Goal: Answer question/provide support: Share knowledge or assist other users

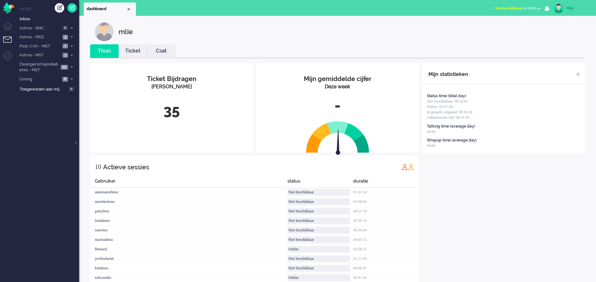
click at [134, 48] on link "Ticket" at bounding box center [133, 50] width 28 height 7
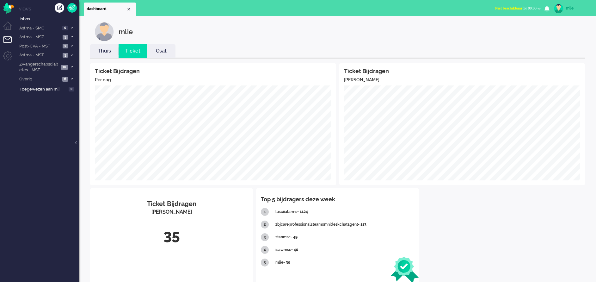
click at [101, 50] on link "Thuis" at bounding box center [104, 50] width 28 height 7
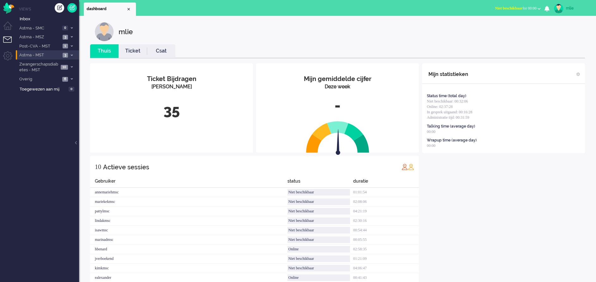
click at [71, 52] on li "Astma - MST 3" at bounding box center [47, 54] width 63 height 9
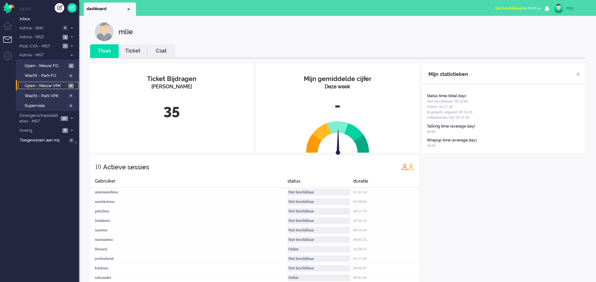
click at [42, 83] on span "Open - Nieuw VPK" at bounding box center [46, 86] width 42 height 6
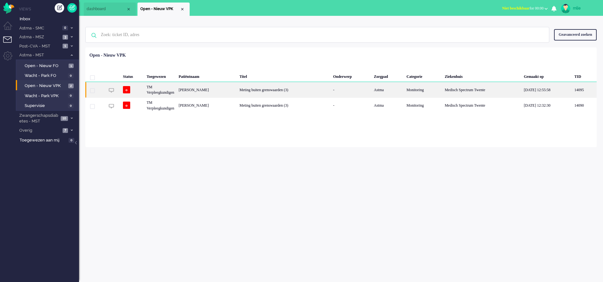
click at [320, 88] on div "Meting buiten grenswaarden (3)" at bounding box center [284, 89] width 94 height 15
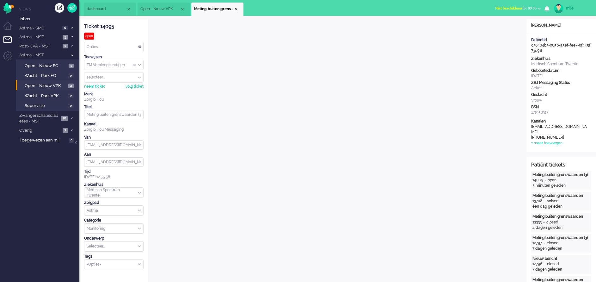
click at [512, 6] on span "Niet beschikbaar" at bounding box center [509, 8] width 28 height 4
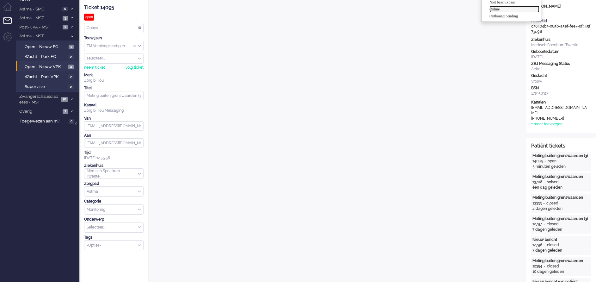
click at [493, 10] on label "Online" at bounding box center [514, 9] width 50 height 5
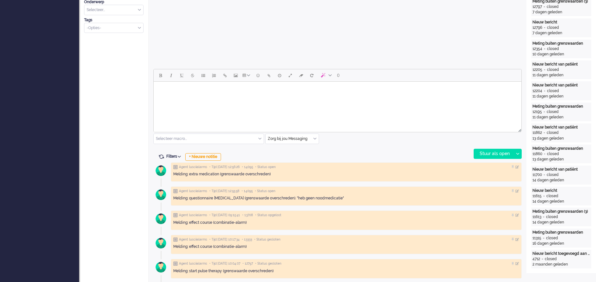
scroll to position [237, 0]
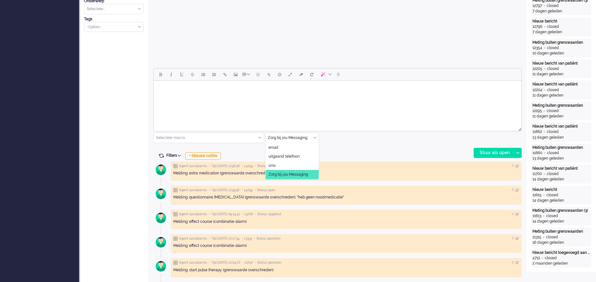
click at [315, 136] on div "Zorg bij jou Messaging" at bounding box center [292, 138] width 53 height 10
click at [298, 154] on span "uitgaand telefoon" at bounding box center [283, 156] width 31 height 5
click at [493, 153] on div "Stuur als open" at bounding box center [494, 152] width 40 height 9
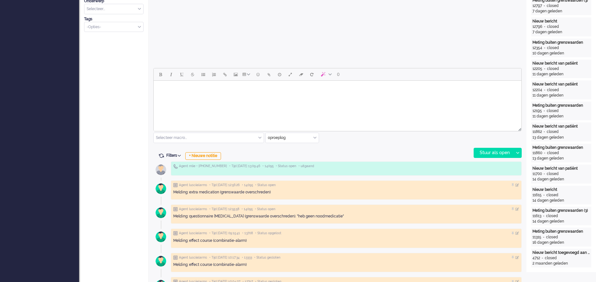
click at [178, 95] on html at bounding box center [338, 89] width 368 height 16
click at [487, 149] on div "Stuur als open" at bounding box center [494, 152] width 40 height 9
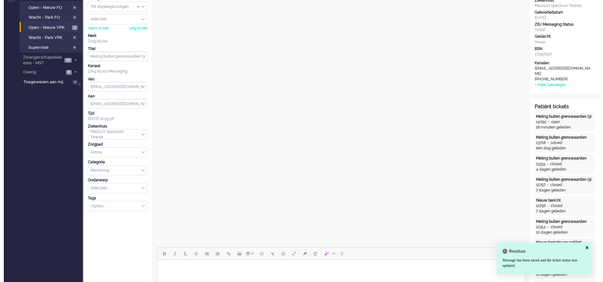
scroll to position [0, 0]
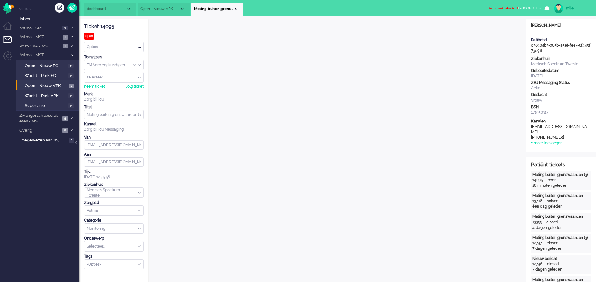
click at [141, 45] on div "Opties..." at bounding box center [113, 47] width 59 height 10
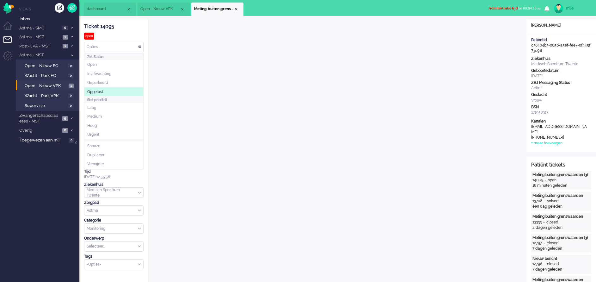
click at [102, 91] on span "Opgelost" at bounding box center [95, 91] width 16 height 5
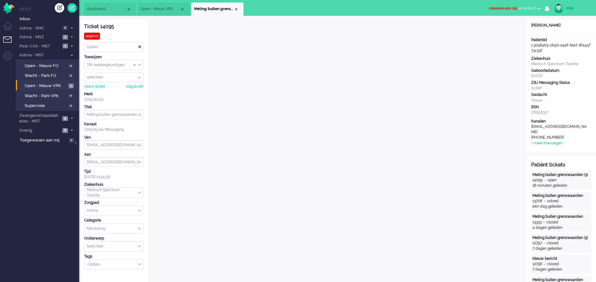
click at [489, 8] on span "Administratie tijd" at bounding box center [502, 8] width 29 height 4
click at [498, 26] on label "Online" at bounding box center [514, 28] width 50 height 5
click at [237, 9] on div "Close tab" at bounding box center [236, 9] width 5 height 5
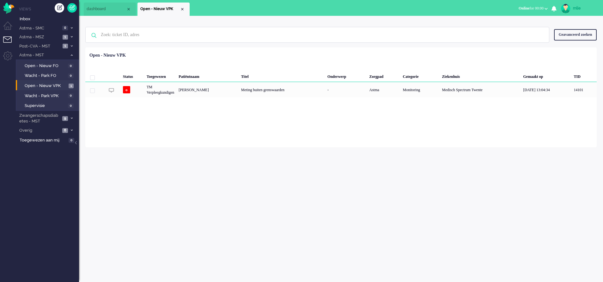
click at [102, 9] on span "dashboard" at bounding box center [107, 8] width 40 height 5
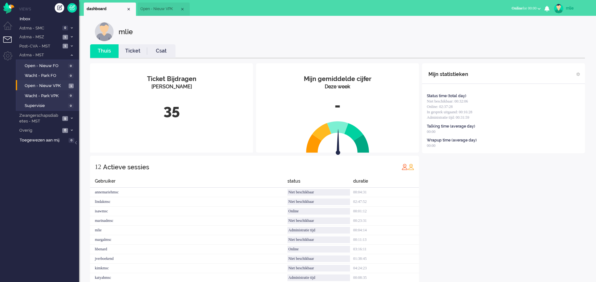
click at [136, 52] on link "Ticket" at bounding box center [133, 50] width 28 height 7
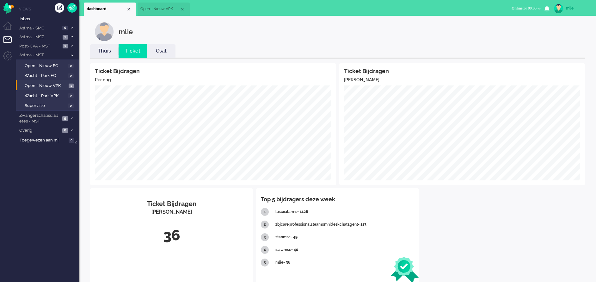
click at [102, 50] on link "Thuis" at bounding box center [104, 50] width 28 height 7
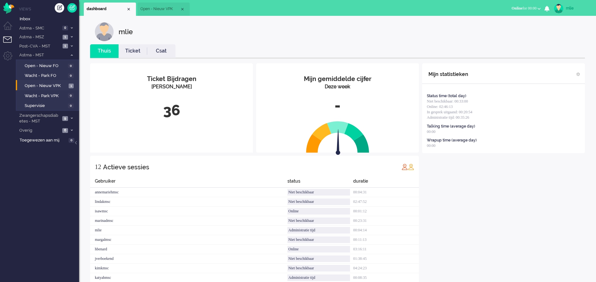
click at [162, 8] on span "Open - Nieuw VPK" at bounding box center [160, 8] width 40 height 5
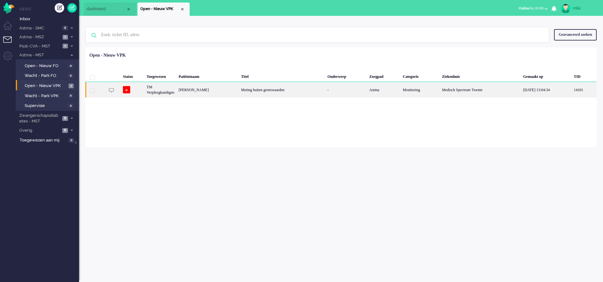
click at [283, 92] on div "Meting buiten grenswaarden" at bounding box center [282, 89] width 86 height 15
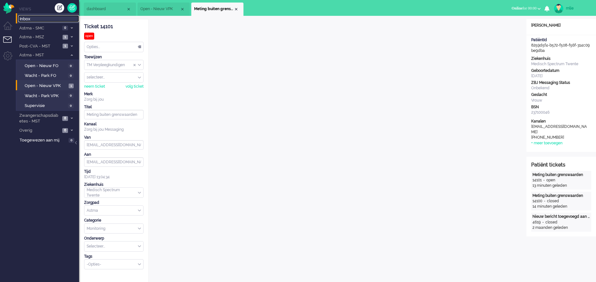
click at [26, 18] on span "Inbox" at bounding box center [49, 19] width 59 height 6
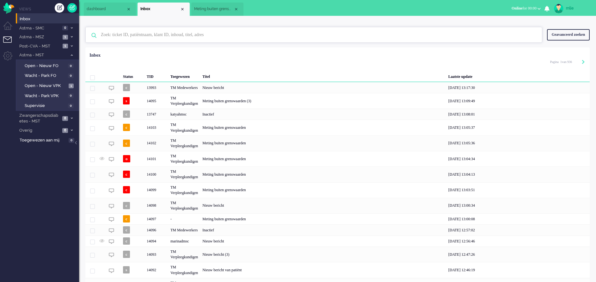
click at [145, 32] on input "text" at bounding box center [314, 34] width 437 height 15
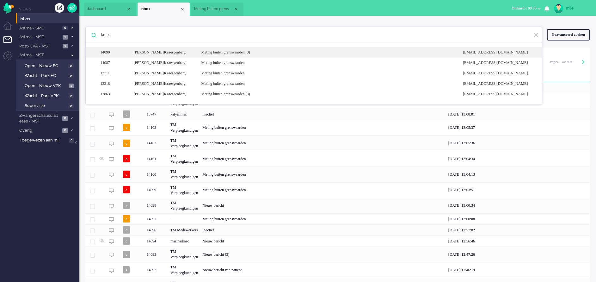
type input "kraes"
click at [244, 52] on div "Meting buiten grenswaarden (3)" at bounding box center [327, 52] width 262 height 5
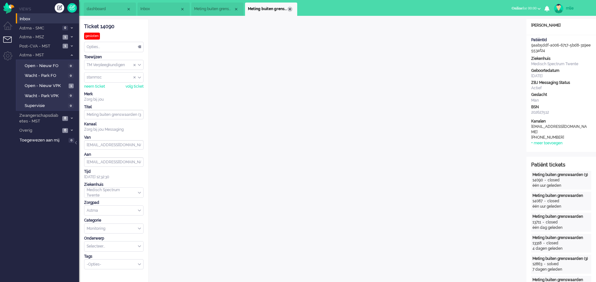
click at [289, 8] on div "Close tab" at bounding box center [289, 9] width 5 height 5
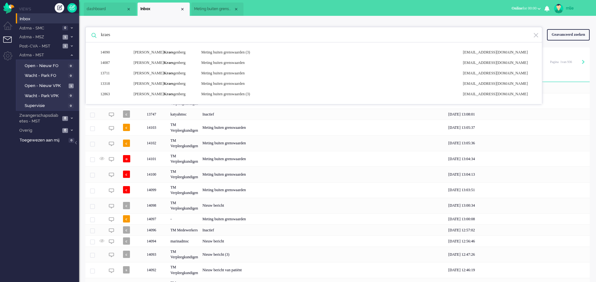
click at [217, 12] on li "Meting buiten grenswaarden" at bounding box center [217, 9] width 52 height 13
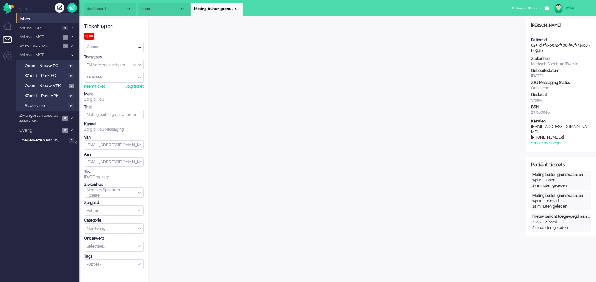
click at [167, 9] on span "Inbox" at bounding box center [160, 8] width 40 height 5
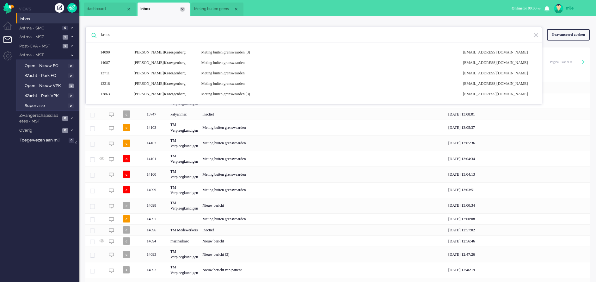
click at [181, 9] on div "Close tab" at bounding box center [182, 9] width 5 height 5
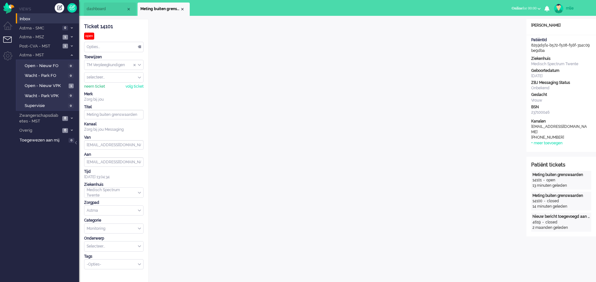
click at [95, 88] on div "neem ticket" at bounding box center [94, 86] width 21 height 5
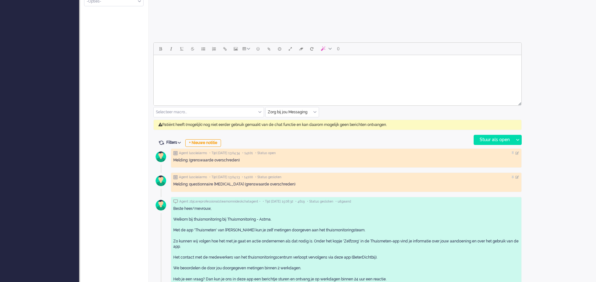
scroll to position [285, 0]
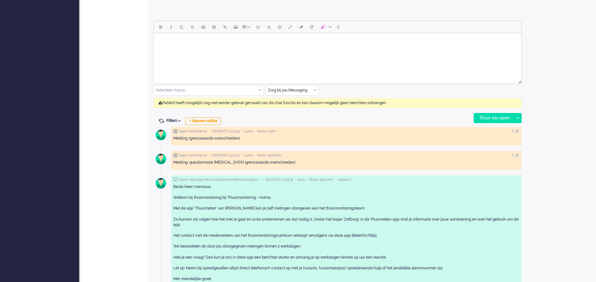
click at [261, 89] on div "Selecteer macro..." at bounding box center [209, 90] width 110 height 10
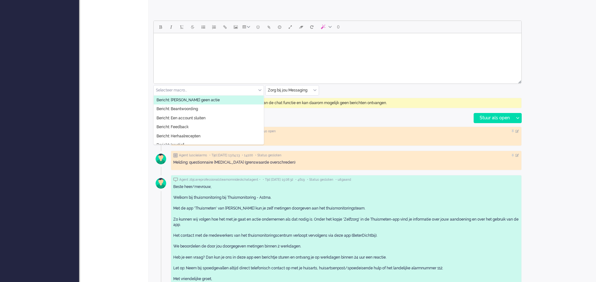
click at [198, 99] on span "Bericht: [PERSON_NAME] geen actie" at bounding box center [187, 99] width 63 height 5
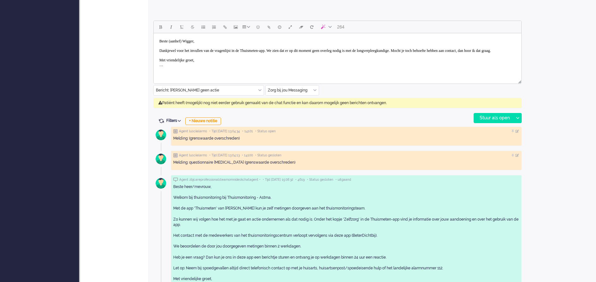
click at [190, 42] on body "Beste (aanhef) Wigger, Dankjewel voor het invullen van de vragenlijst in de Thu…" at bounding box center [337, 53] width 363 height 35
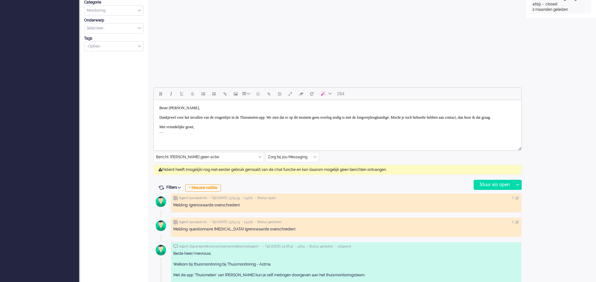
scroll to position [237, 0]
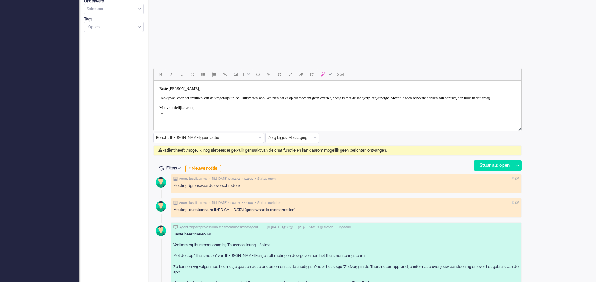
click at [294, 97] on body "Beste [PERSON_NAME], Dankjewel voor het invullen van de vragenlijst in de Thuis…" at bounding box center [337, 100] width 363 height 35
click at [317, 97] on body "Beste [PERSON_NAME], Dankjewel voor het invullen van de vragenlijst in de Thuis…" at bounding box center [337, 100] width 363 height 35
click at [305, 102] on body "Beste [PERSON_NAME], Dankjewel voor het invullen van de vragenlijst in de Thuis…" at bounding box center [337, 103] width 363 height 40
click at [341, 104] on body "Beste [PERSON_NAME], Dankjewel voor het invullen van de vragenlijst in de Thuis…" at bounding box center [337, 103] width 363 height 40
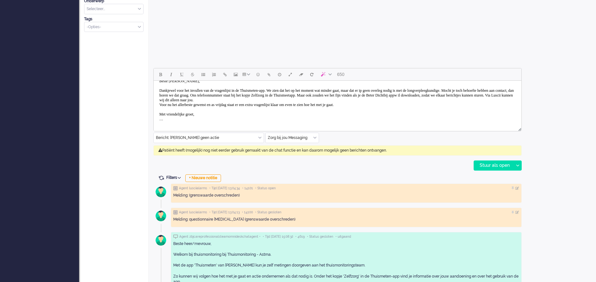
scroll to position [9, 0]
click at [176, 120] on body "Beste [PERSON_NAME], Dankjewel voor het invullen van de vragenlijst in de Thuis…" at bounding box center [337, 98] width 363 height 49
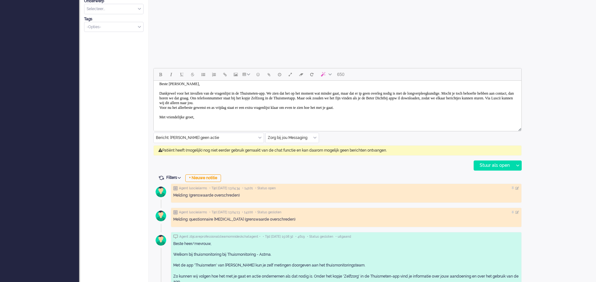
scroll to position [5, 0]
click at [251, 101] on body "Beste [PERSON_NAME], Dankjewel voor het invullen van de vragenlijst in de Thuis…" at bounding box center [337, 100] width 363 height 44
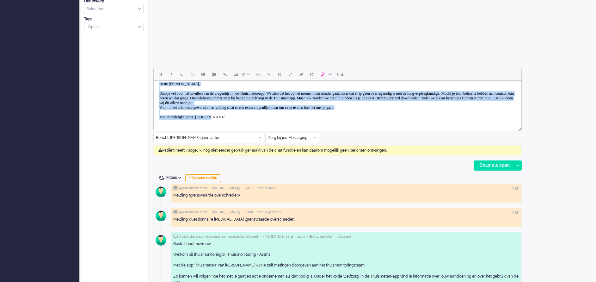
drag, startPoint x: 157, startPoint y: 83, endPoint x: 389, endPoint y: 206, distance: 262.2
click at [236, 125] on html "Beste [PERSON_NAME], Dankjewel voor het invullen van de vragenlijst in de Thuis…" at bounding box center [338, 100] width 368 height 49
copy body "Beste [PERSON_NAME], Dankjewel voor het invullen van de vragenlijst in de Thuis…"
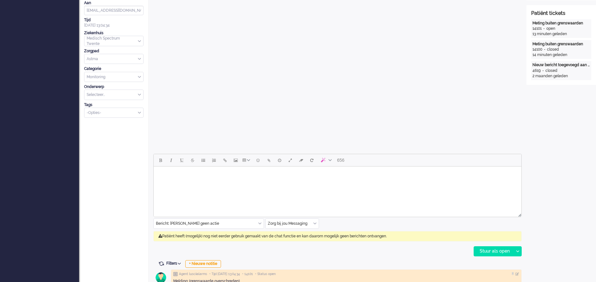
scroll to position [0, 0]
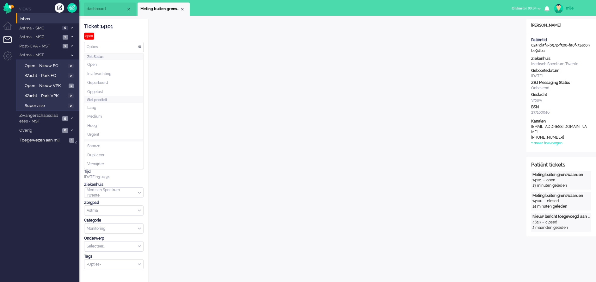
click at [141, 44] on div "Opties..." at bounding box center [113, 47] width 59 height 10
click at [92, 89] on span "Opgelost" at bounding box center [95, 91] width 16 height 5
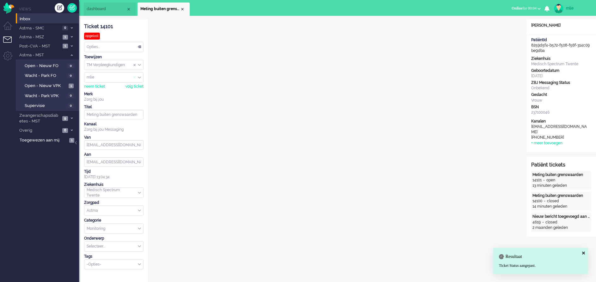
click at [133, 77] on span "Assign User" at bounding box center [134, 77] width 3 height 4
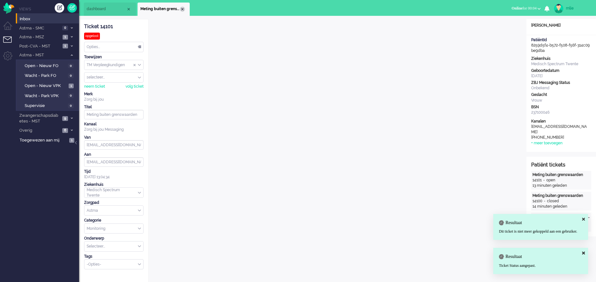
click at [183, 7] on div "Close tab" at bounding box center [182, 9] width 5 height 5
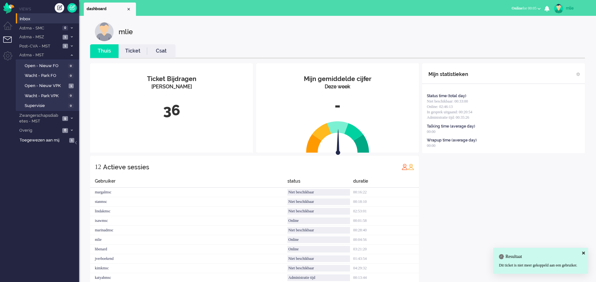
click at [132, 51] on link "Ticket" at bounding box center [133, 50] width 28 height 7
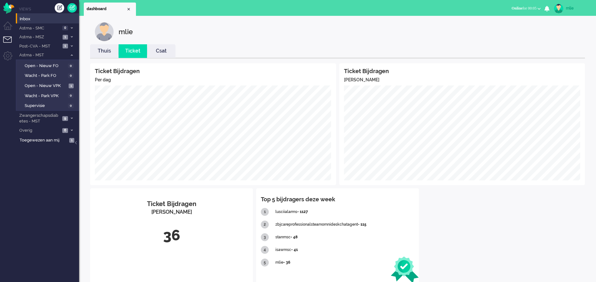
click at [103, 51] on link "Thuis" at bounding box center [104, 50] width 28 height 7
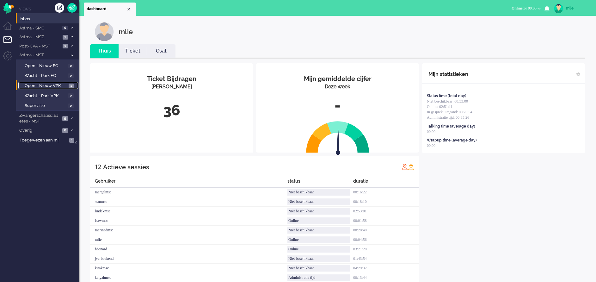
click at [46, 84] on span "Open - Nieuw VPK" at bounding box center [46, 86] width 42 height 6
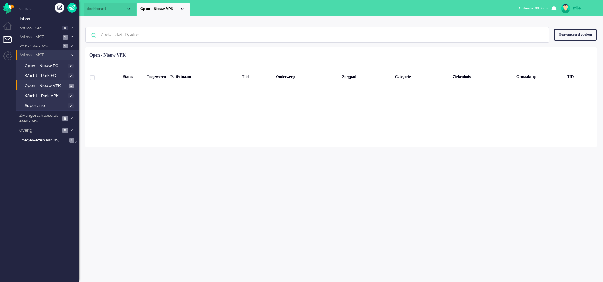
click at [72, 55] on icon at bounding box center [72, 55] width 2 height 2
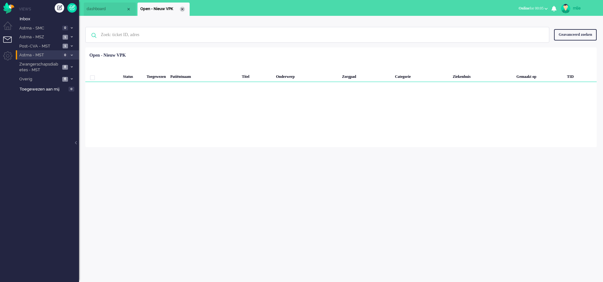
click at [183, 10] on div "Close tab" at bounding box center [182, 9] width 5 height 5
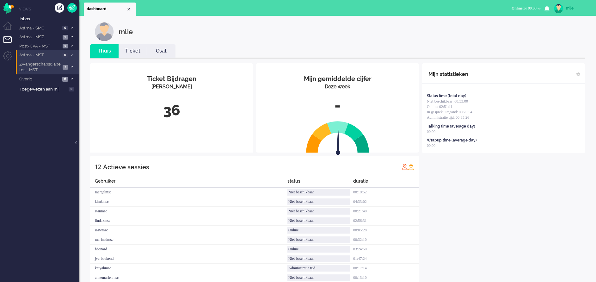
click at [68, 64] on li "Zwangerschapsdiabetes - MST 7" at bounding box center [47, 66] width 63 height 15
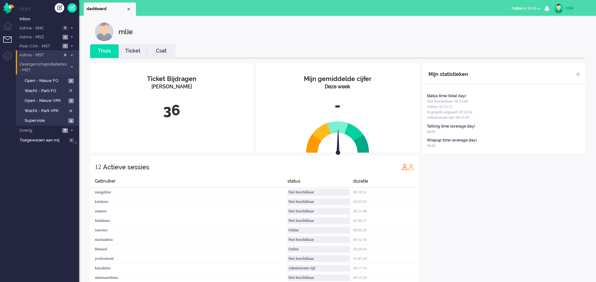
click at [68, 64] on li "Zwangerschapsdiabetes - MST 7" at bounding box center [47, 66] width 63 height 15
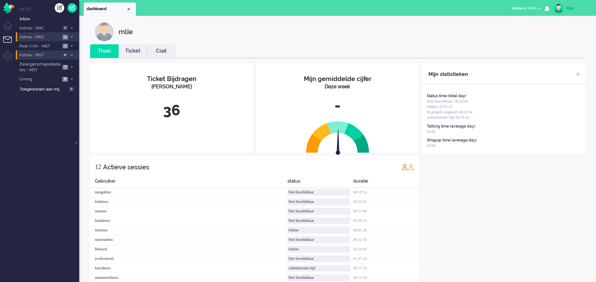
click at [68, 34] on li "Astma - MSZ 1" at bounding box center [47, 36] width 63 height 9
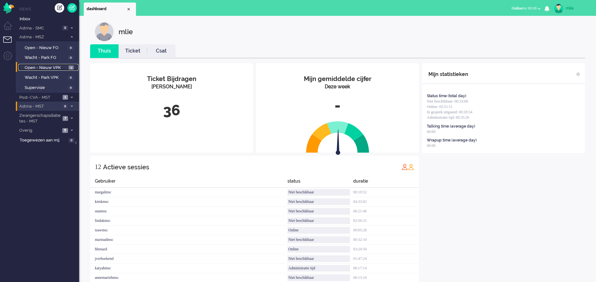
click at [45, 65] on span "Open - Nieuw VPK" at bounding box center [46, 68] width 42 height 6
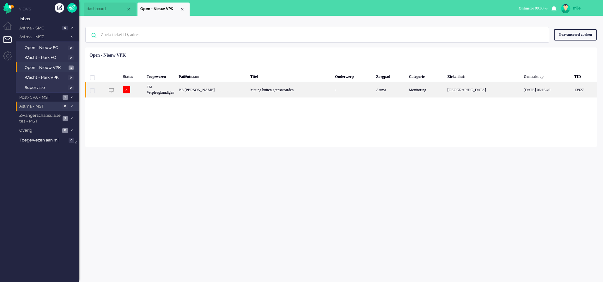
click at [305, 88] on div "Meting buiten grenswaarden" at bounding box center [290, 89] width 85 height 15
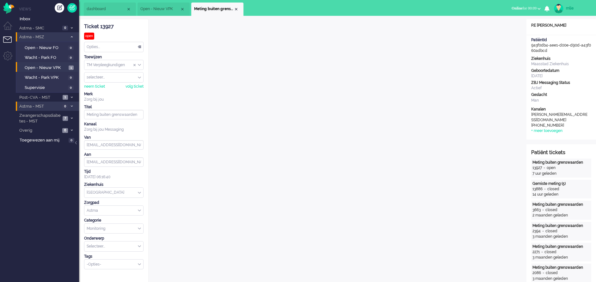
click at [73, 37] on span at bounding box center [71, 36] width 5 height 3
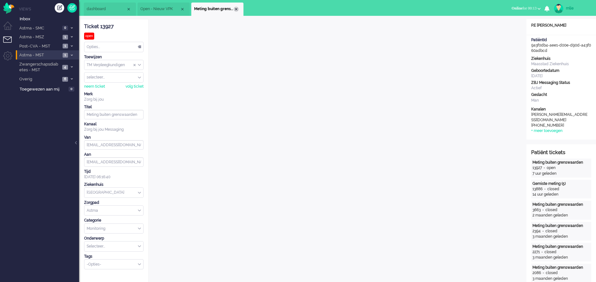
click at [238, 9] on div "Close tab" at bounding box center [236, 9] width 5 height 5
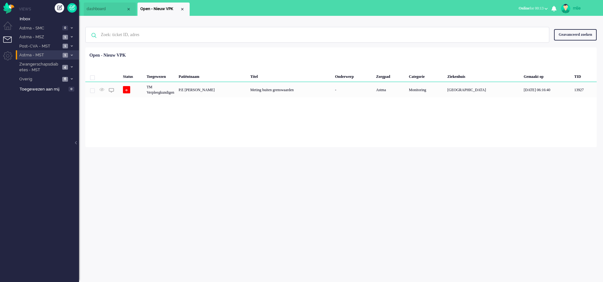
click at [185, 10] on li "Open - Nieuw VPK" at bounding box center [164, 9] width 52 height 13
click at [179, 7] on span "Open - Nieuw VPK" at bounding box center [160, 8] width 40 height 5
click at [182, 9] on div "Close tab" at bounding box center [182, 9] width 5 height 5
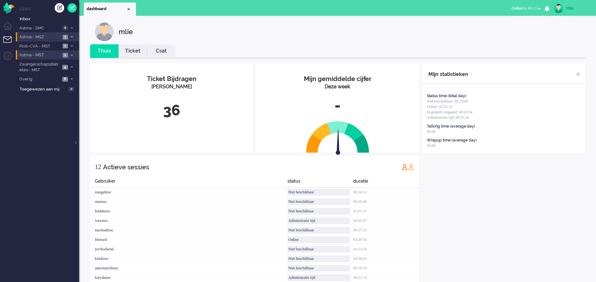
click at [50, 36] on span "Astma - MSZ" at bounding box center [39, 37] width 42 height 6
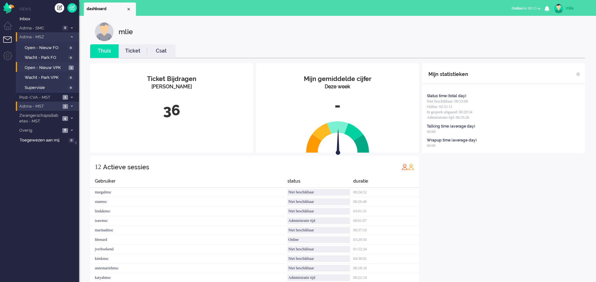
click at [72, 34] on li "Astma - MSZ 1" at bounding box center [47, 36] width 63 height 9
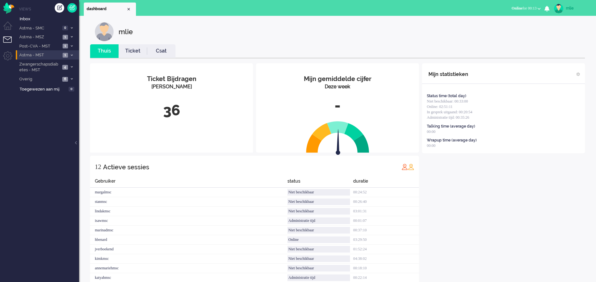
click at [72, 54] on icon at bounding box center [72, 55] width 2 height 2
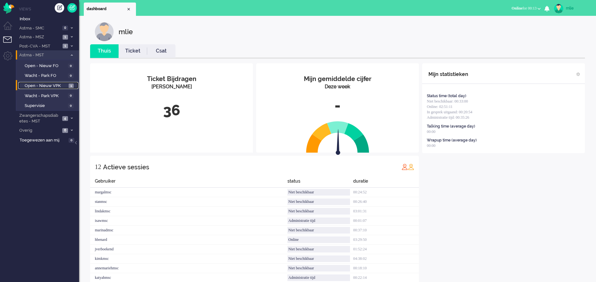
click at [42, 83] on span "Open - Nieuw VPK" at bounding box center [46, 86] width 42 height 6
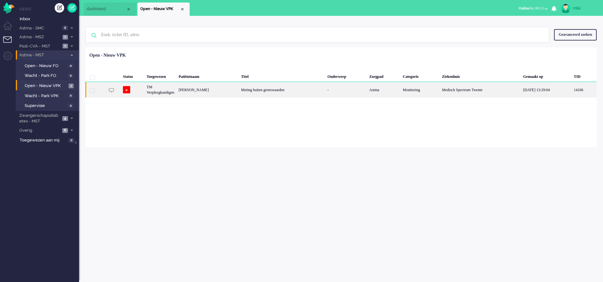
click at [287, 89] on div "Meting buiten grenswaarden" at bounding box center [282, 89] width 86 height 15
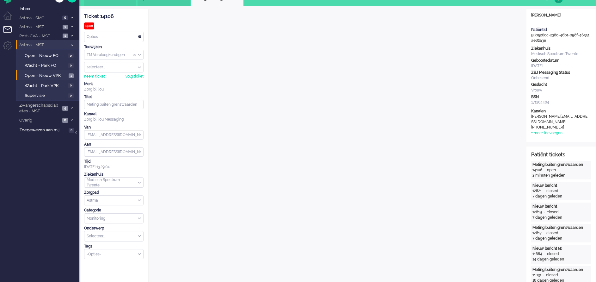
scroll to position [19, 0]
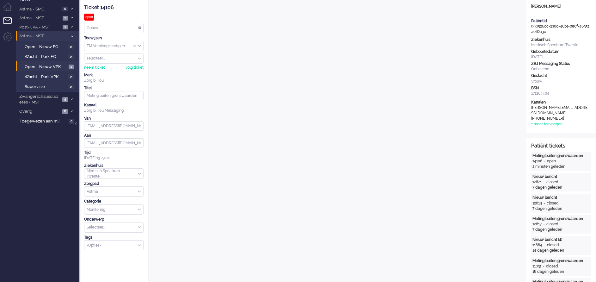
click at [138, 25] on div "Opties..." at bounding box center [113, 28] width 59 height 10
click at [91, 68] on div "neem ticket" at bounding box center [94, 67] width 21 height 5
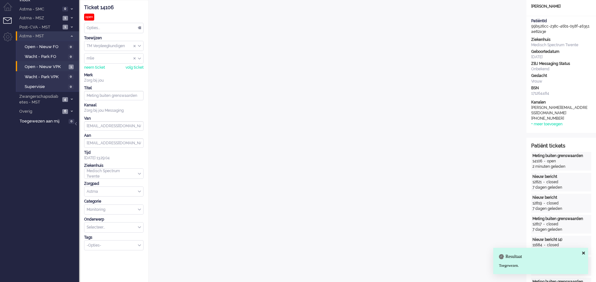
click at [138, 26] on div "Opties..." at bounding box center [113, 28] width 59 height 10
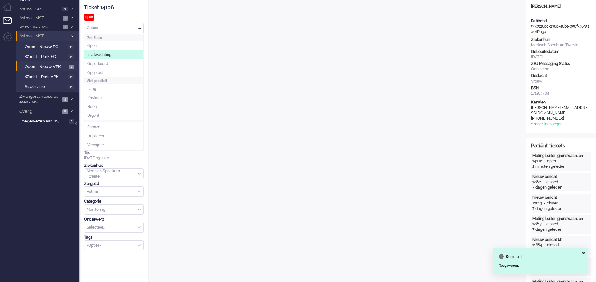
click at [94, 55] on span "In afwachting" at bounding box center [99, 54] width 24 height 5
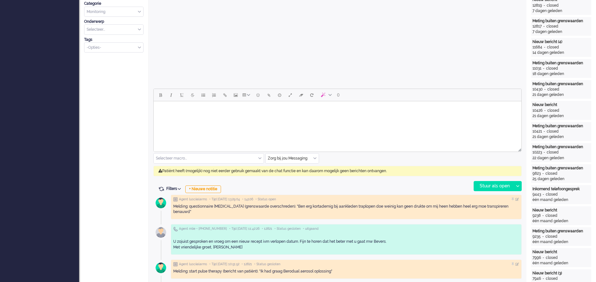
scroll to position [237, 0]
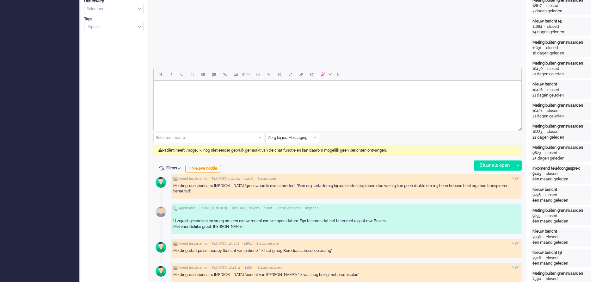
click at [315, 134] on input "text" at bounding box center [292, 138] width 53 height 10
click at [298, 156] on span "uitgaand telefoon" at bounding box center [283, 156] width 31 height 5
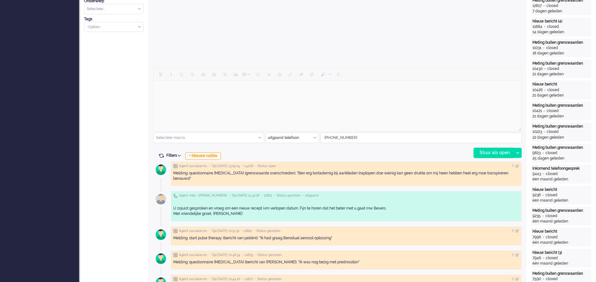
click at [498, 153] on div "Stuur als open" at bounding box center [494, 152] width 40 height 9
type input "Meting buiten grenswaarden (3)"
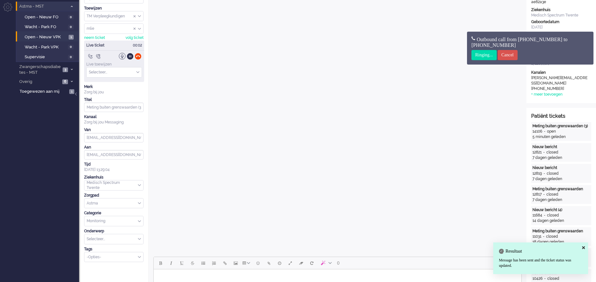
scroll to position [0, 0]
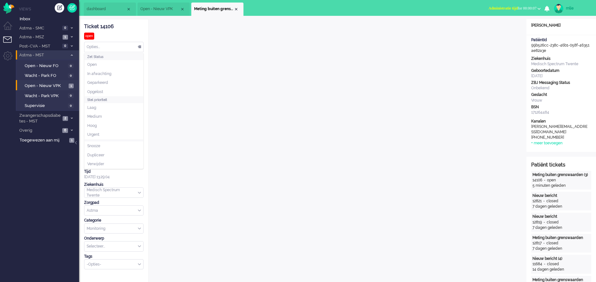
click at [139, 45] on div "Opties..." at bounding box center [113, 47] width 59 height 10
click at [107, 72] on span "In afwachting" at bounding box center [99, 73] width 24 height 5
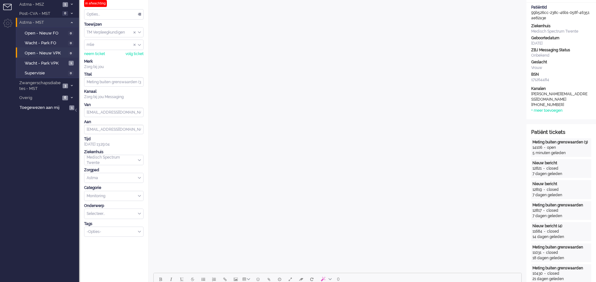
scroll to position [47, 0]
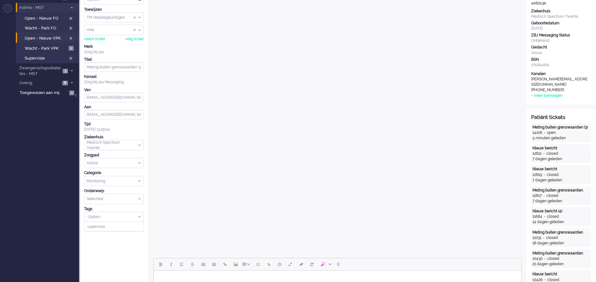
click at [139, 215] on div "-Opties-" at bounding box center [113, 217] width 59 height 10
click at [106, 227] on li "supervisie" at bounding box center [113, 226] width 59 height 9
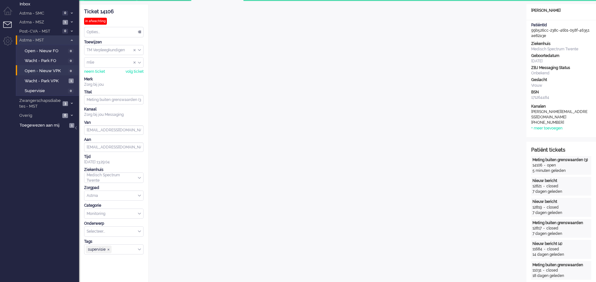
scroll to position [0, 0]
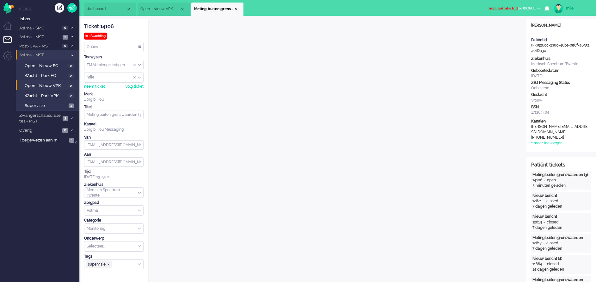
click at [501, 8] on span "Administratie tijd" at bounding box center [502, 8] width 29 height 4
click at [498, 27] on label "Online" at bounding box center [514, 28] width 50 height 5
click at [237, 8] on div "Close tab" at bounding box center [236, 9] width 5 height 5
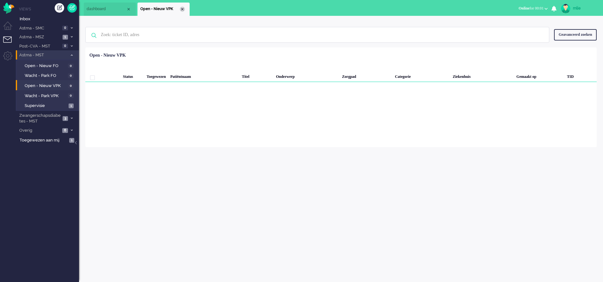
click at [182, 9] on div "Close tab" at bounding box center [182, 9] width 5 height 5
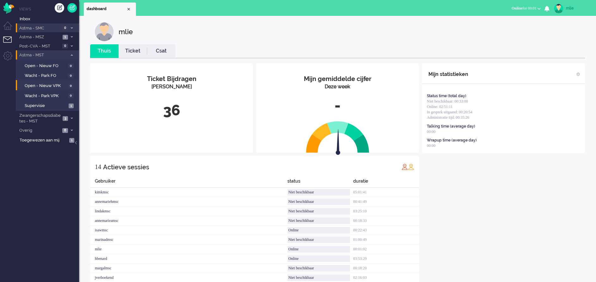
click at [71, 27] on icon at bounding box center [72, 28] width 2 height 2
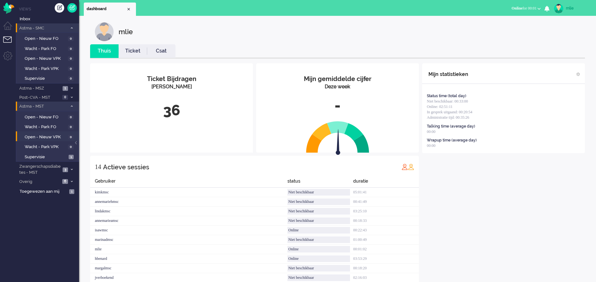
click at [71, 27] on icon at bounding box center [72, 28] width 2 height 2
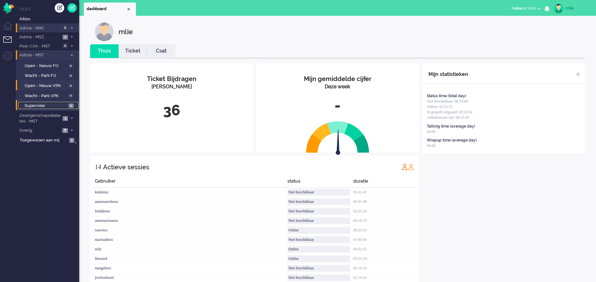
click at [39, 105] on span "Supervisie" at bounding box center [46, 106] width 42 height 6
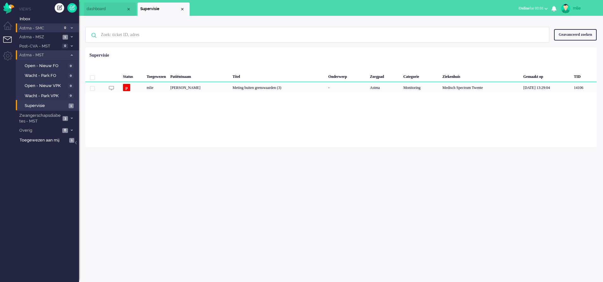
click at [72, 53] on span at bounding box center [71, 54] width 5 height 3
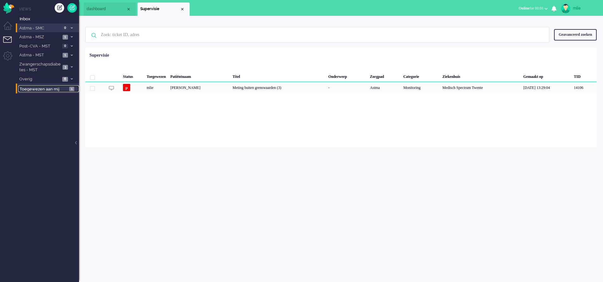
click at [45, 89] on span "Toegewezen aan mij" at bounding box center [44, 89] width 48 height 6
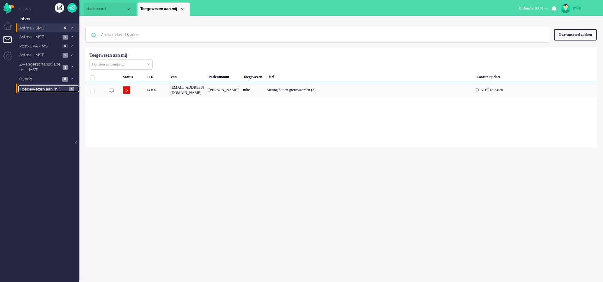
click at [183, 6] on li "Toegewezen aan mij" at bounding box center [164, 9] width 52 height 13
click at [183, 9] on div "Close tab" at bounding box center [182, 9] width 5 height 5
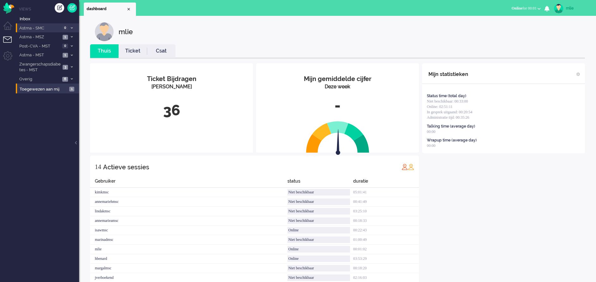
click at [130, 49] on link "Ticket" at bounding box center [133, 50] width 28 height 7
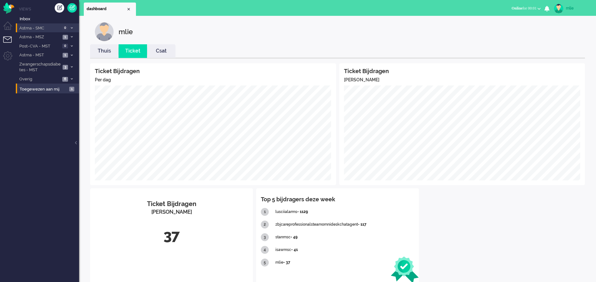
click at [104, 50] on link "Thuis" at bounding box center [104, 50] width 28 height 7
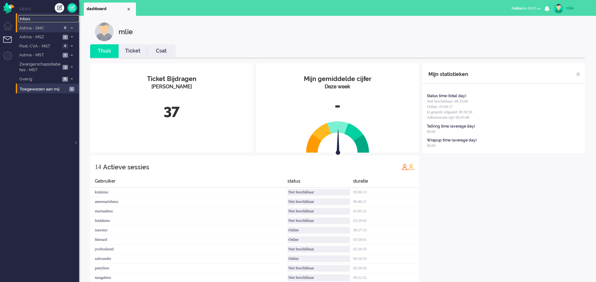
click at [31, 18] on span "Inbox" at bounding box center [49, 19] width 59 height 6
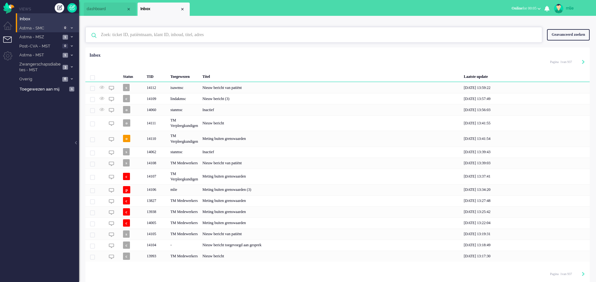
click at [153, 34] on input "text" at bounding box center [314, 34] width 437 height 15
paste input "02344452"
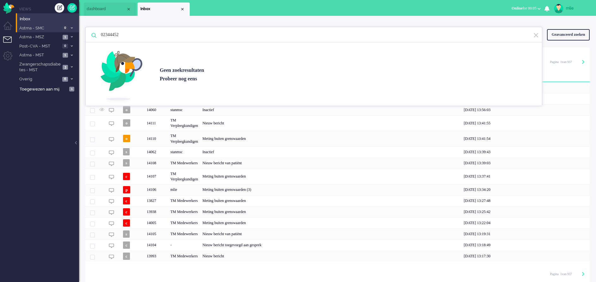
type input "02344452"
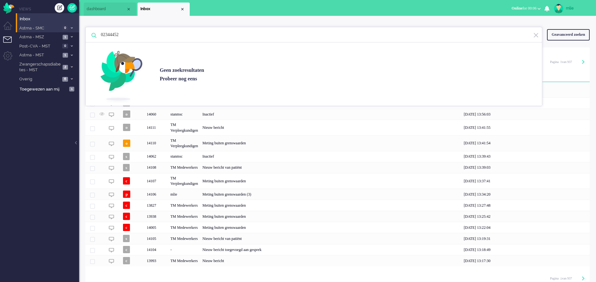
click at [95, 6] on span "dashboard" at bounding box center [107, 8] width 40 height 5
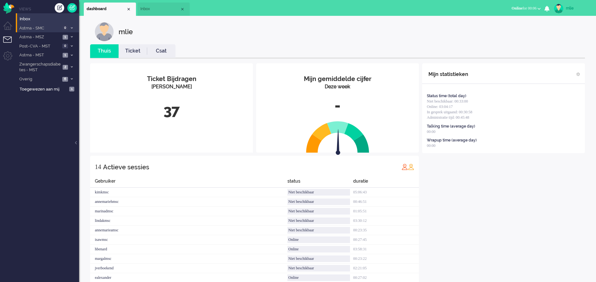
click at [33, 14] on li "Inbox" at bounding box center [47, 18] width 63 height 10
drag, startPoint x: 30, startPoint y: 18, endPoint x: 82, endPoint y: 28, distance: 52.8
click at [30, 18] on span "Inbox" at bounding box center [49, 19] width 59 height 6
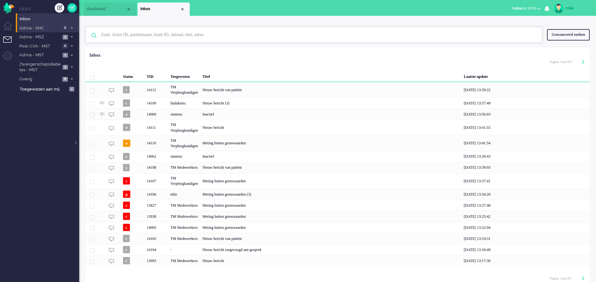
click at [126, 34] on input "text" at bounding box center [314, 34] width 437 height 15
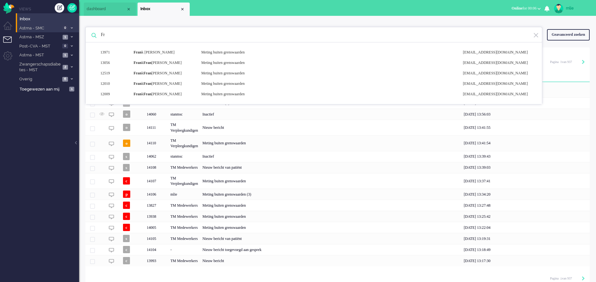
type input "F"
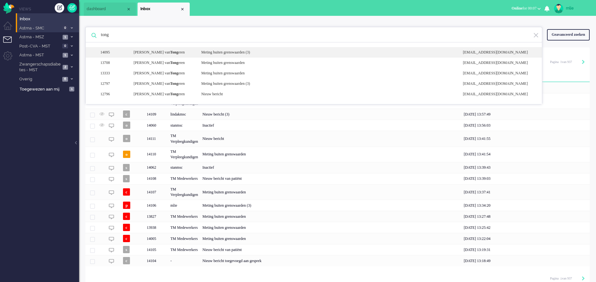
type input "tong"
click at [236, 49] on div "14095 [PERSON_NAME] eren Meting buiten grenswaarden (3) [EMAIL_ADDRESS][DOMAIN_…" at bounding box center [314, 52] width 456 height 10
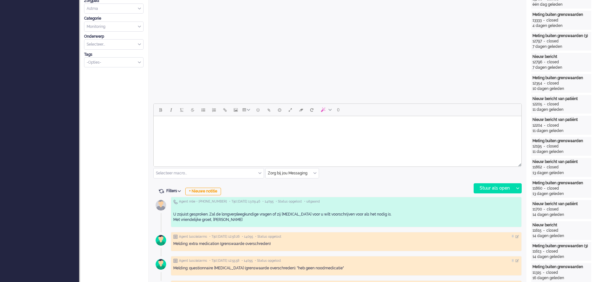
scroll to position [212, 0]
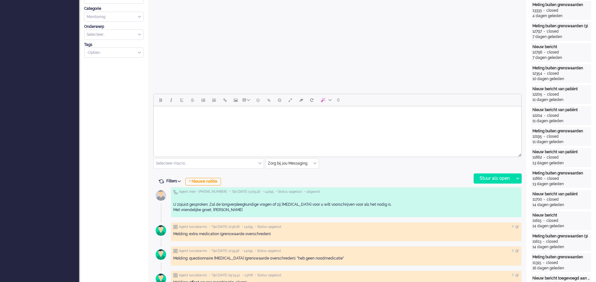
click at [176, 122] on html at bounding box center [338, 114] width 368 height 16
drag, startPoint x: 176, startPoint y: 124, endPoint x: 379, endPoint y: 140, distance: 203.9
click at [379, 122] on html at bounding box center [338, 114] width 368 height 16
click at [176, 122] on html at bounding box center [338, 114] width 368 height 16
drag, startPoint x: 176, startPoint y: 124, endPoint x: 410, endPoint y: 126, distance: 233.6
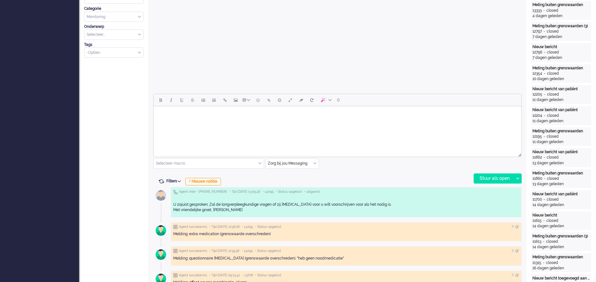
click at [410, 122] on html at bounding box center [338, 114] width 368 height 16
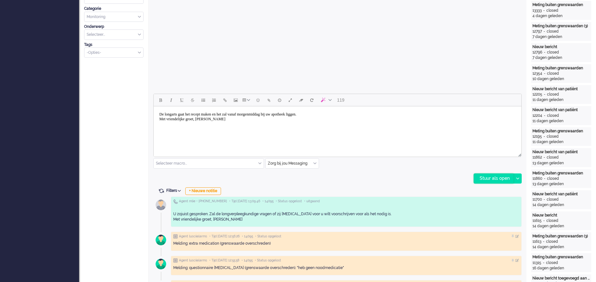
click at [487, 177] on div "Stuur als open" at bounding box center [494, 178] width 40 height 9
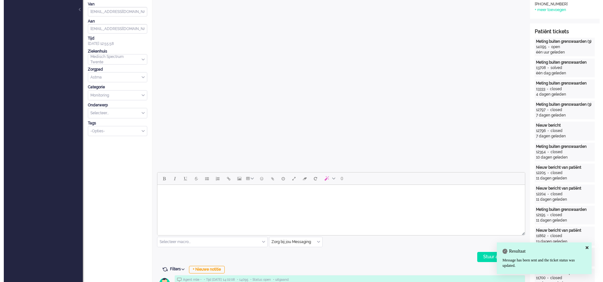
scroll to position [0, 0]
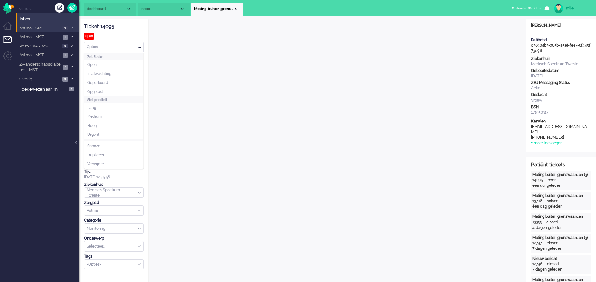
click at [139, 46] on div "Opties..." at bounding box center [113, 47] width 59 height 10
click at [106, 91] on li "Opgelost" at bounding box center [113, 91] width 59 height 9
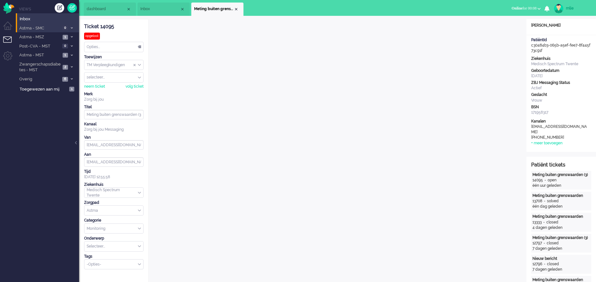
click at [238, 6] on li "Meting buiten grenswaarden (3)" at bounding box center [217, 9] width 52 height 13
click at [236, 7] on div "Close tab" at bounding box center [236, 9] width 5 height 5
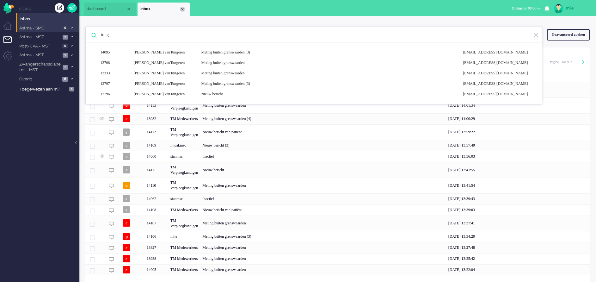
click at [182, 9] on div "Close tab" at bounding box center [182, 9] width 5 height 5
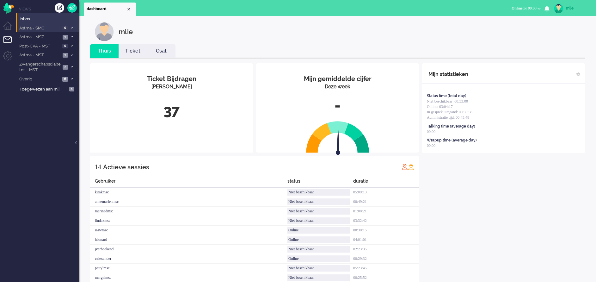
click at [133, 51] on link "Ticket" at bounding box center [133, 50] width 28 height 7
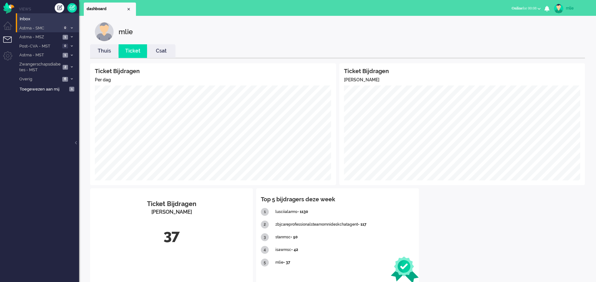
click at [104, 49] on link "Thuis" at bounding box center [104, 50] width 28 height 7
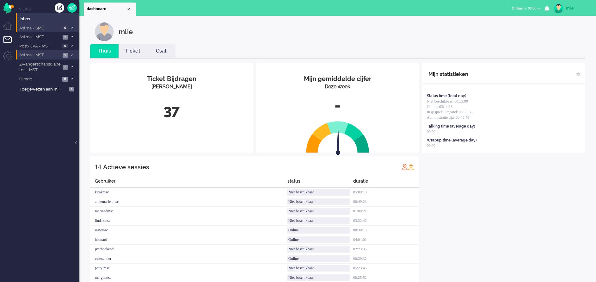
click at [72, 55] on icon at bounding box center [72, 55] width 2 height 2
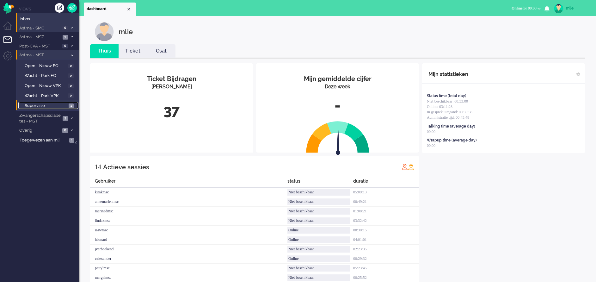
click at [34, 104] on span "Supervisie" at bounding box center [46, 106] width 42 height 6
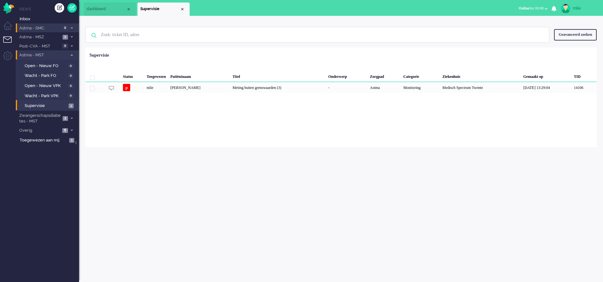
click at [71, 55] on icon at bounding box center [72, 55] width 2 height 2
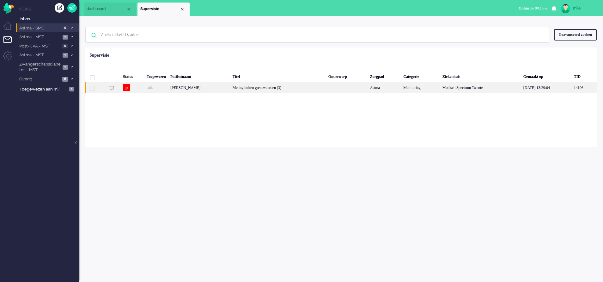
click at [295, 91] on div "Meting buiten grenswaarden (3)" at bounding box center [278, 87] width 96 height 11
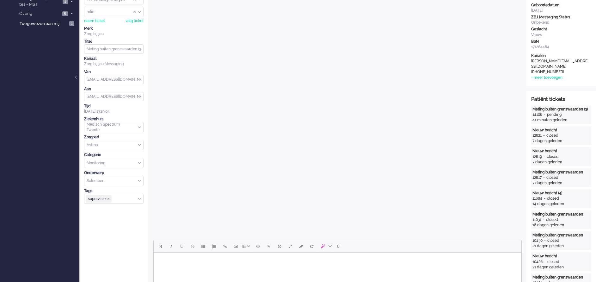
scroll to position [190, 0]
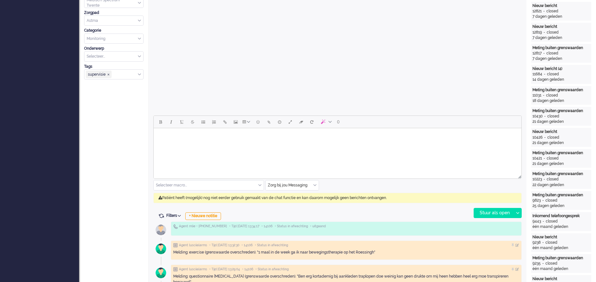
click at [314, 184] on div "Zorg bij jou Messaging" at bounding box center [292, 185] width 53 height 10
click at [284, 203] on span "uitgaand telefoon" at bounding box center [283, 203] width 31 height 5
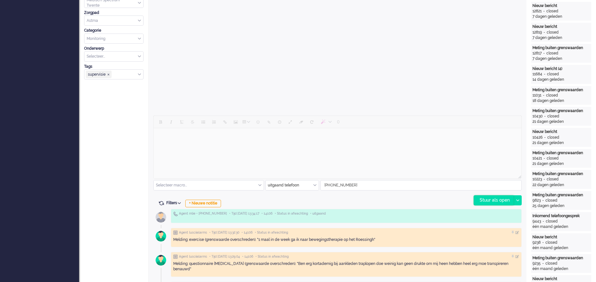
click at [485, 200] on div "Stuur als open" at bounding box center [494, 199] width 40 height 9
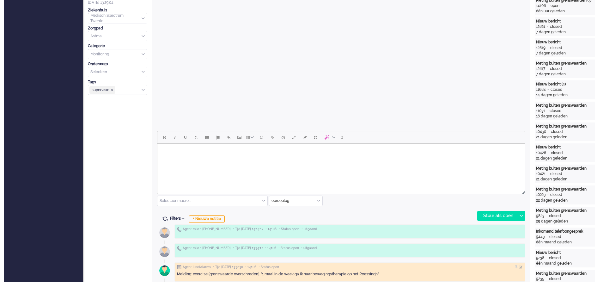
scroll to position [0, 0]
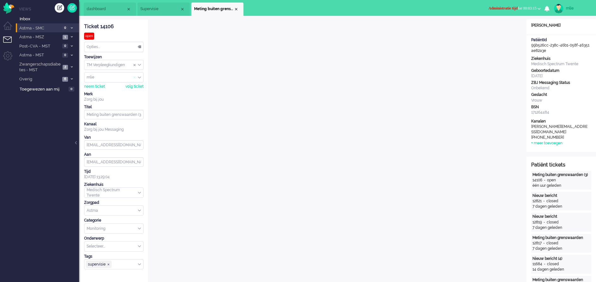
click at [134, 77] on span "Assign User" at bounding box center [134, 77] width 3 height 4
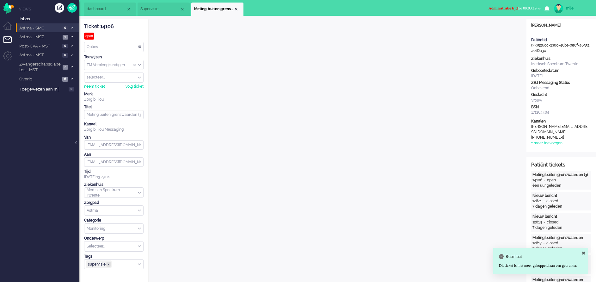
click at [108, 265] on span "supervisie ❎" at bounding box center [108, 264] width 3 height 3
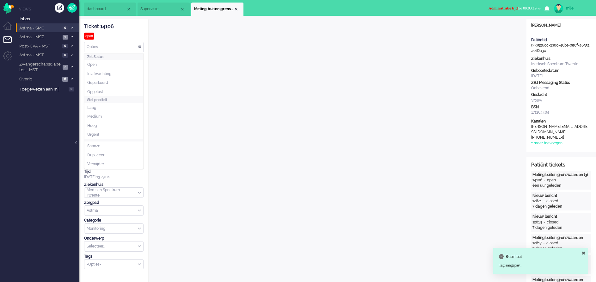
click at [139, 45] on div "Opties..." at bounding box center [113, 47] width 59 height 10
click at [99, 89] on span "Opgelost" at bounding box center [95, 91] width 16 height 5
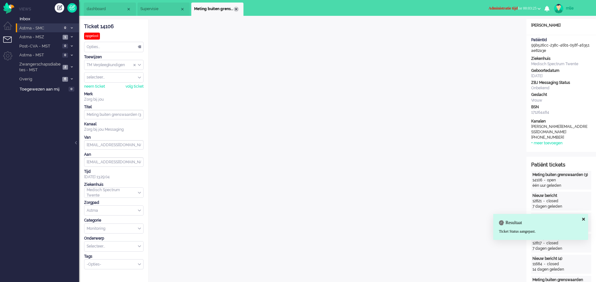
click at [236, 8] on div "Close tab" at bounding box center [236, 9] width 5 height 5
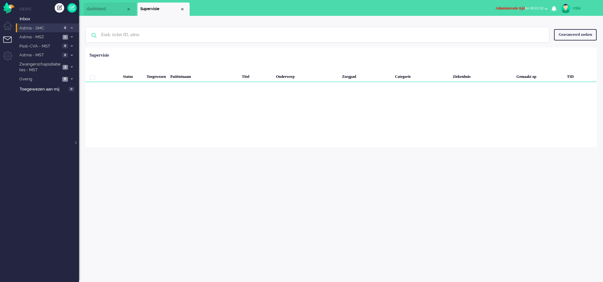
click at [185, 9] on li "Supervisie" at bounding box center [164, 9] width 52 height 13
click at [183, 10] on div "Close tab" at bounding box center [182, 9] width 5 height 5
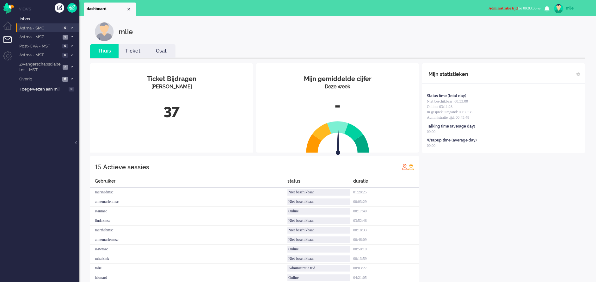
click at [136, 52] on link "Ticket" at bounding box center [133, 50] width 28 height 7
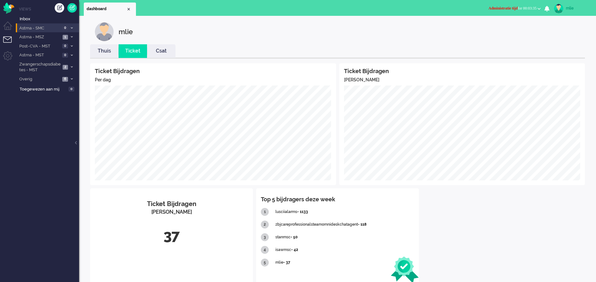
click at [104, 52] on link "Thuis" at bounding box center [104, 50] width 28 height 7
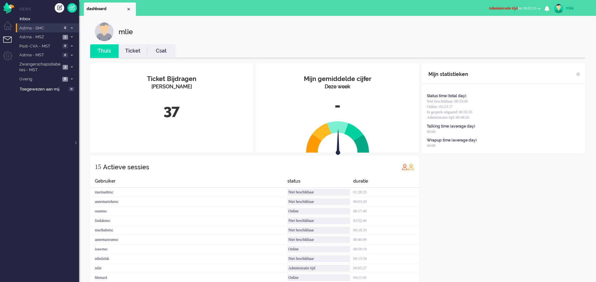
click at [133, 50] on link "Ticket" at bounding box center [133, 50] width 28 height 7
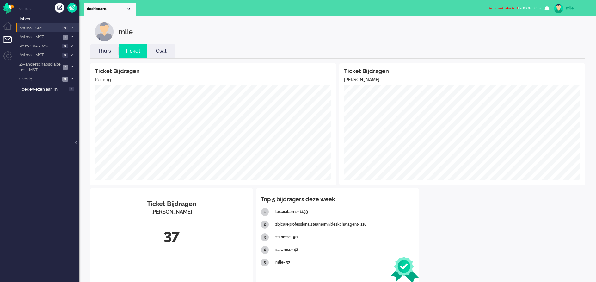
click at [502, 9] on span "Administratie tijd" at bounding box center [502, 8] width 29 height 4
click at [499, 27] on label "Online" at bounding box center [514, 28] width 50 height 5
click at [102, 50] on link "Thuis" at bounding box center [104, 50] width 28 height 7
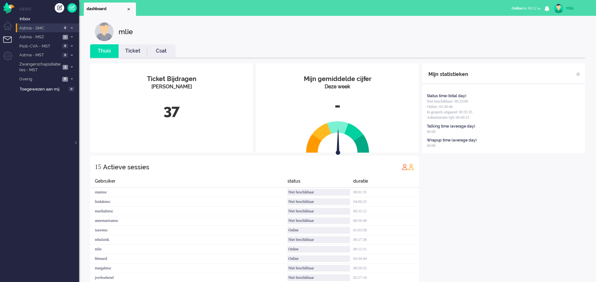
click at [569, 6] on div "mlie" at bounding box center [578, 8] width 24 height 6
click at [520, 6] on span "Online for 00:12" at bounding box center [524, 8] width 25 height 4
click at [496, 21] on label "Niet beschikbaar" at bounding box center [514, 21] width 50 height 5
click at [503, 8] on span "Niet beschikbaar" at bounding box center [509, 8] width 28 height 4
click at [500, 29] on label "Online" at bounding box center [514, 28] width 50 height 5
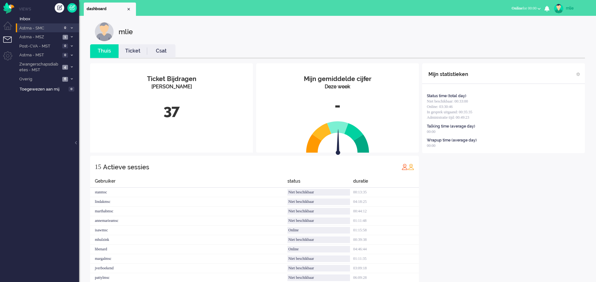
click at [138, 52] on link "Ticket" at bounding box center [133, 50] width 28 height 7
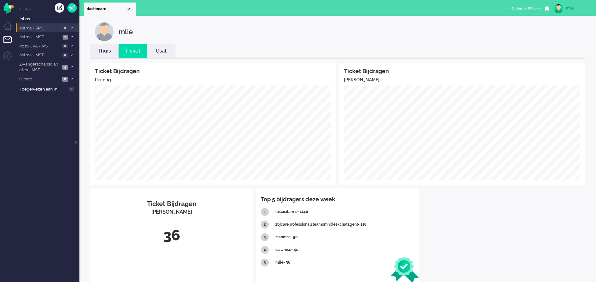
click at [103, 50] on link "Thuis" at bounding box center [104, 50] width 28 height 7
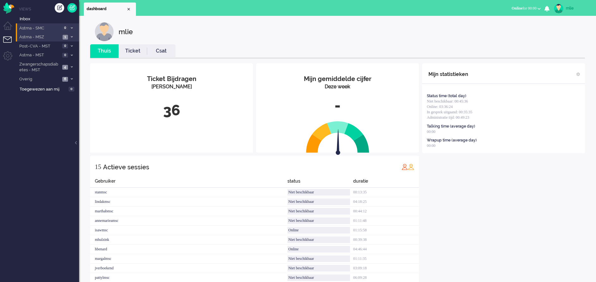
click at [70, 33] on li "Astma - MSZ 1" at bounding box center [47, 36] width 63 height 9
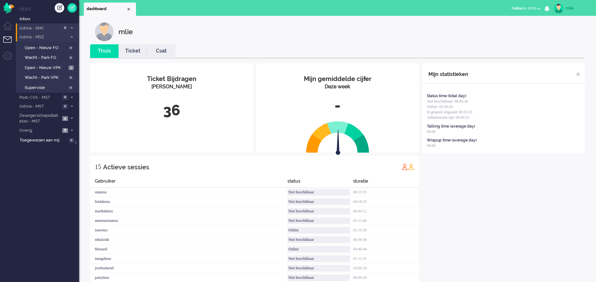
click at [73, 36] on span at bounding box center [71, 36] width 5 height 3
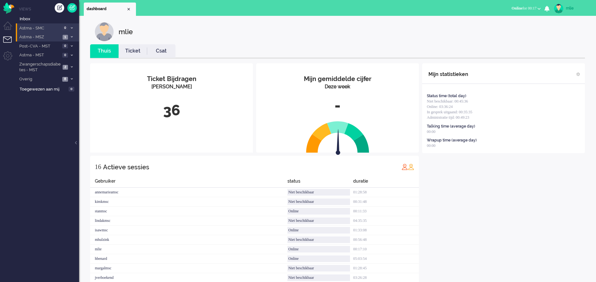
click at [74, 36] on span at bounding box center [71, 36] width 5 height 3
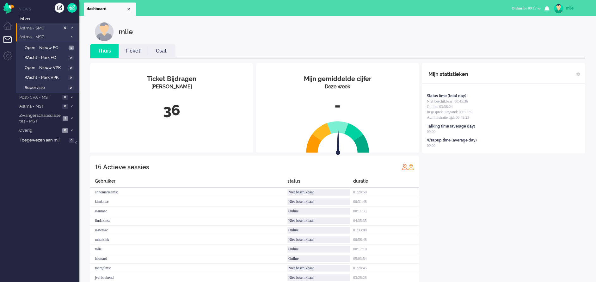
click at [74, 36] on span at bounding box center [71, 36] width 5 height 3
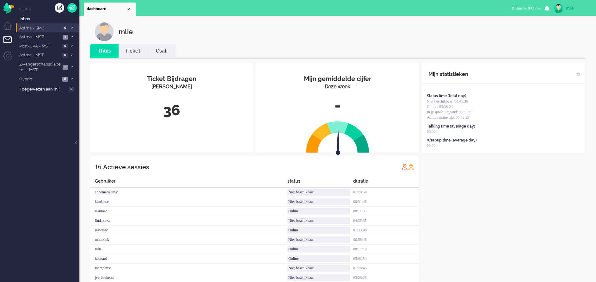
click at [136, 53] on link "Ticket" at bounding box center [133, 50] width 28 height 7
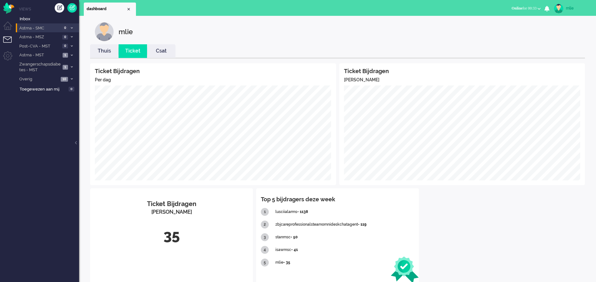
click at [108, 53] on link "Thuis" at bounding box center [104, 50] width 28 height 7
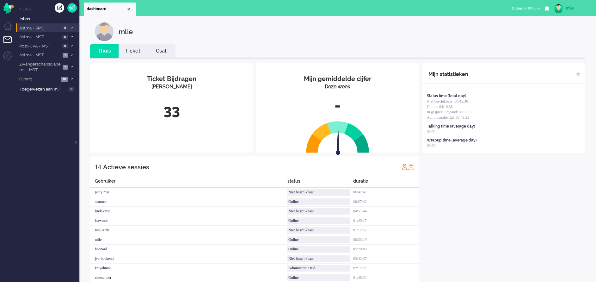
click at [134, 52] on link "Ticket" at bounding box center [133, 50] width 28 height 7
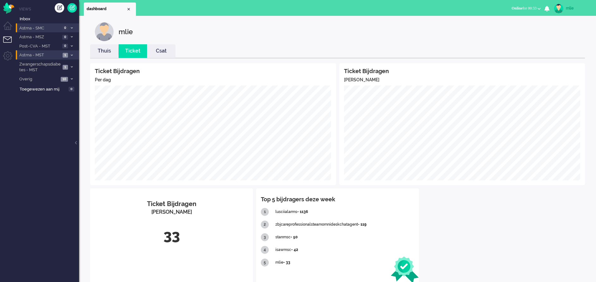
click at [73, 53] on li "Astma - MST 1" at bounding box center [47, 54] width 63 height 9
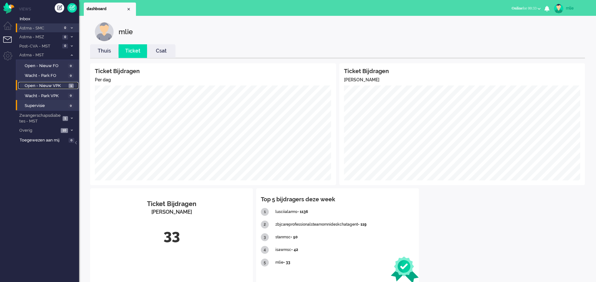
click at [35, 86] on span "Open - Nieuw VPK" at bounding box center [46, 86] width 42 height 6
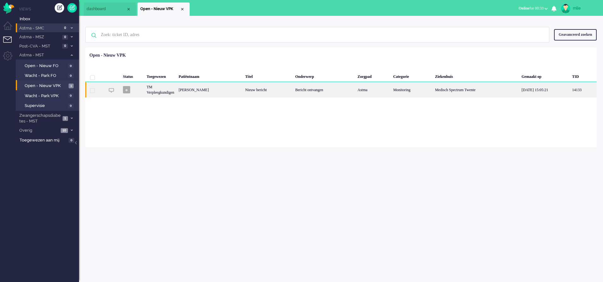
click at [269, 87] on div "Nieuw bericht" at bounding box center [268, 89] width 50 height 15
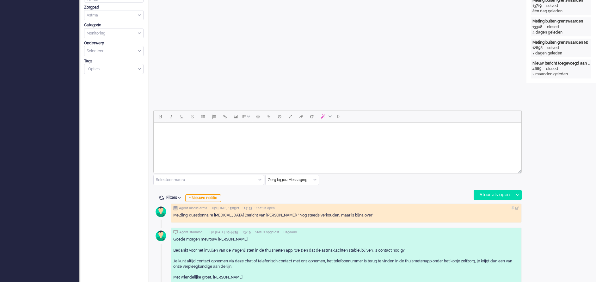
scroll to position [212, 0]
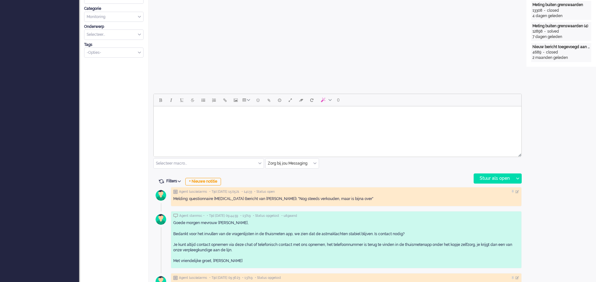
click at [208, 122] on html at bounding box center [338, 114] width 368 height 16
click at [490, 175] on div "Stuur als open" at bounding box center [494, 178] width 40 height 9
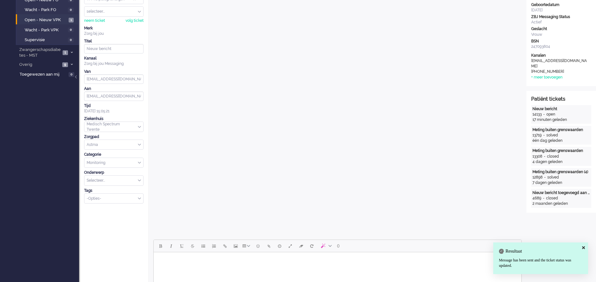
scroll to position [0, 0]
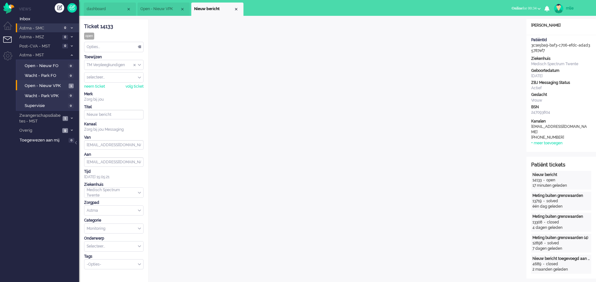
click at [139, 45] on div "Opties..." at bounding box center [113, 47] width 59 height 10
click at [101, 92] on span "Opgelost" at bounding box center [95, 91] width 16 height 5
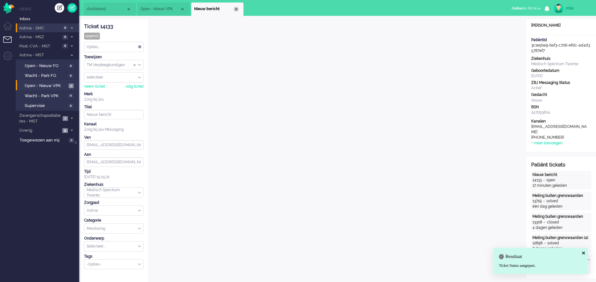
click at [236, 10] on div "Close tab" at bounding box center [236, 9] width 5 height 5
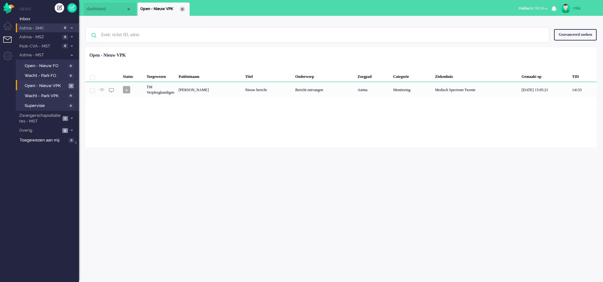
click at [183, 10] on div "Close tab" at bounding box center [182, 9] width 5 height 5
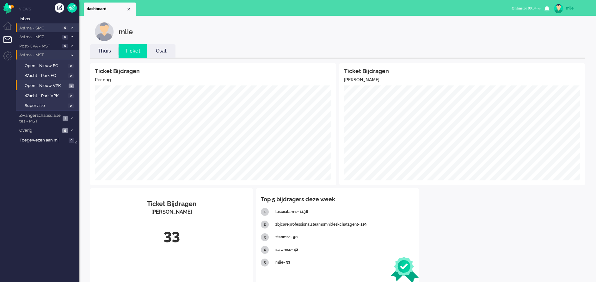
click at [71, 54] on icon at bounding box center [72, 55] width 2 height 2
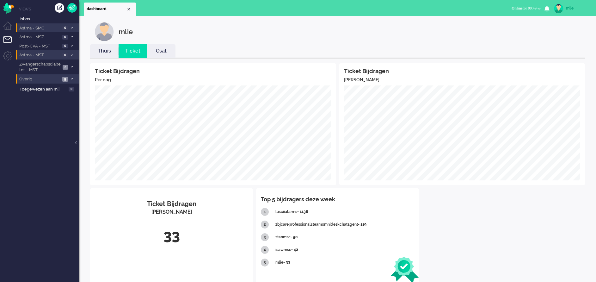
click at [66, 78] on span "9" at bounding box center [65, 79] width 6 height 5
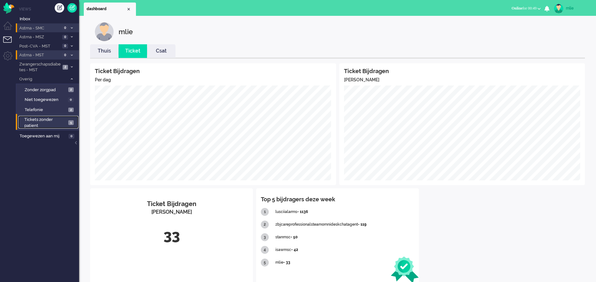
click at [58, 121] on span "Tickets zonder patient" at bounding box center [45, 123] width 42 height 12
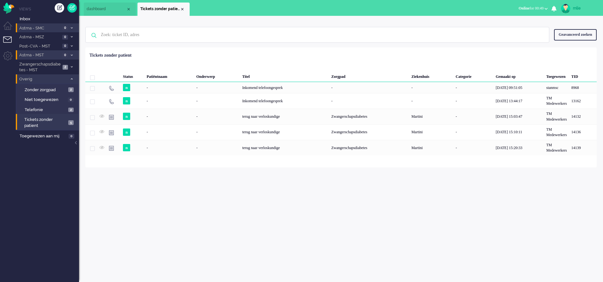
click at [70, 77] on span at bounding box center [71, 78] width 5 height 3
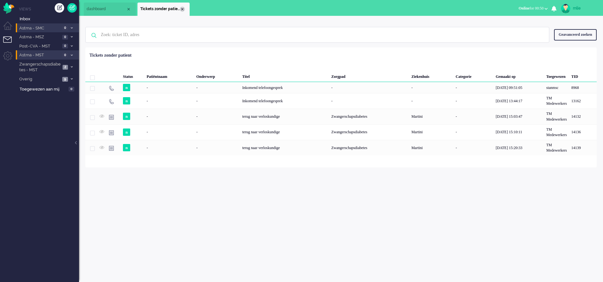
click at [181, 10] on div "Close tab" at bounding box center [182, 9] width 5 height 5
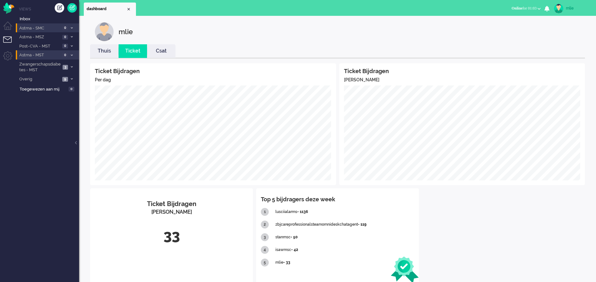
click at [106, 51] on link "Thuis" at bounding box center [104, 50] width 28 height 7
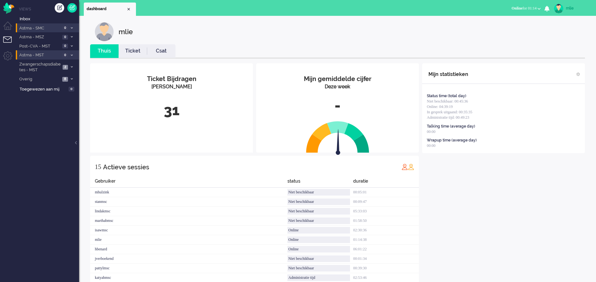
click at [570, 9] on div "mlie" at bounding box center [578, 8] width 24 height 6
click at [557, 49] on link "Uitloggen" at bounding box center [571, 51] width 44 height 6
